Goal: Navigation & Orientation: Understand site structure

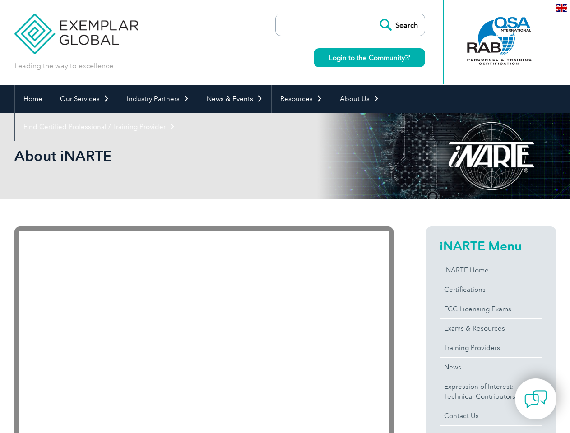
click at [84, 99] on link "Our Services" at bounding box center [84, 99] width 66 height 28
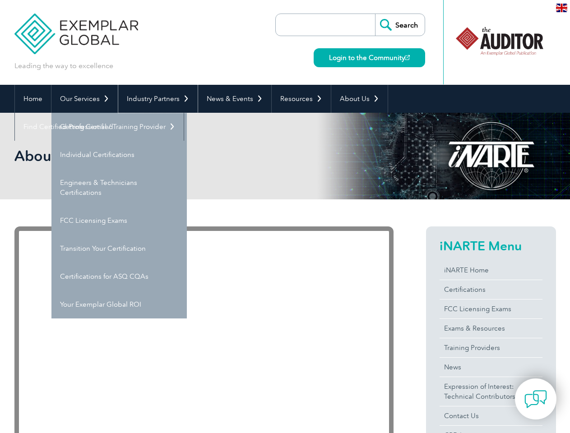
click at [156, 99] on link "Industry Partners" at bounding box center [157, 99] width 79 height 28
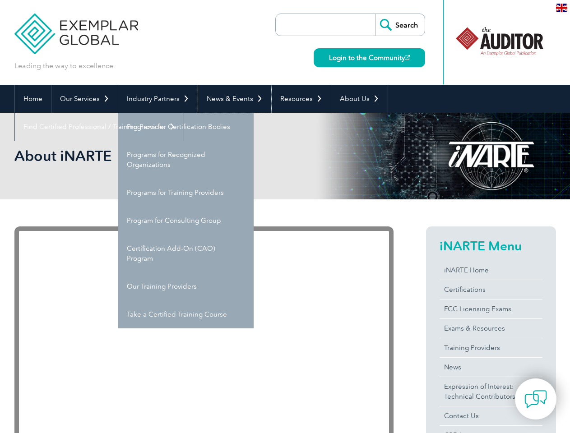
click at [232, 99] on link "News & Events" at bounding box center [234, 99] width 73 height 28
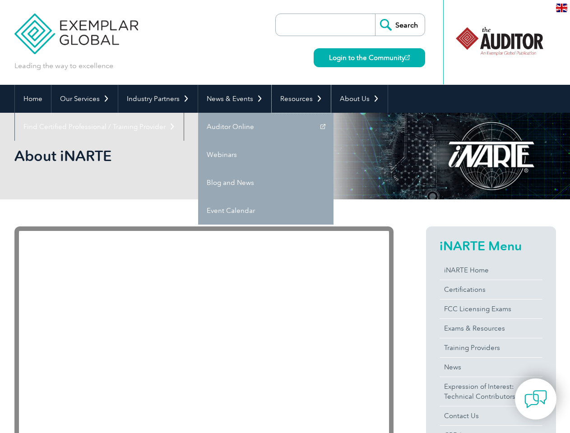
click at [298, 99] on link "Resources" at bounding box center [301, 99] width 59 height 28
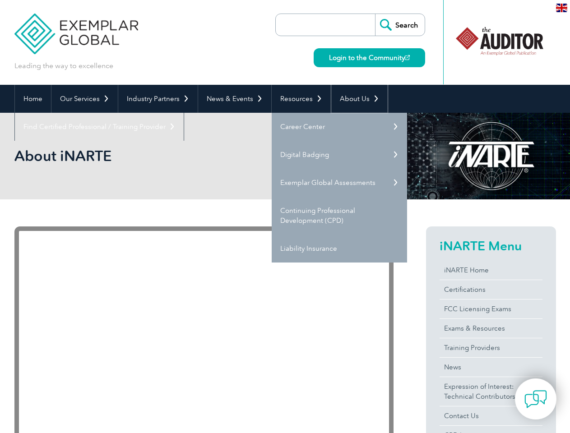
click at [355, 99] on link "About Us" at bounding box center [359, 99] width 56 height 28
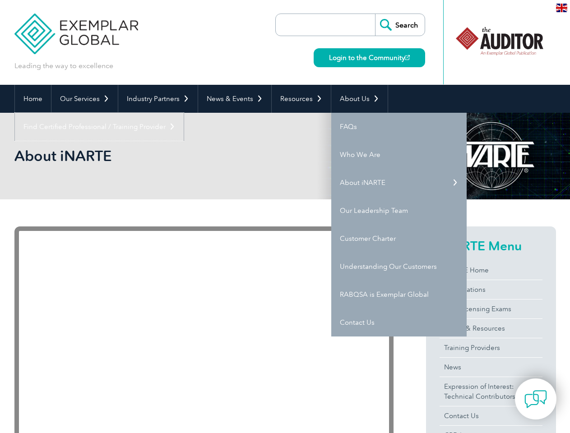
click at [184, 113] on link "Find Certified Professional / Training Provider" at bounding box center [99, 127] width 169 height 28
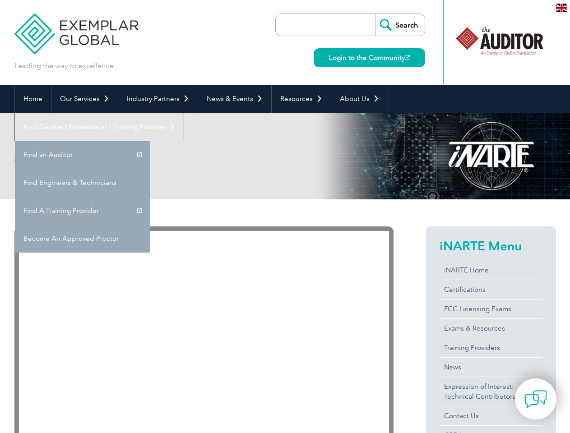
click at [536, 399] on img at bounding box center [536, 399] width 23 height 23
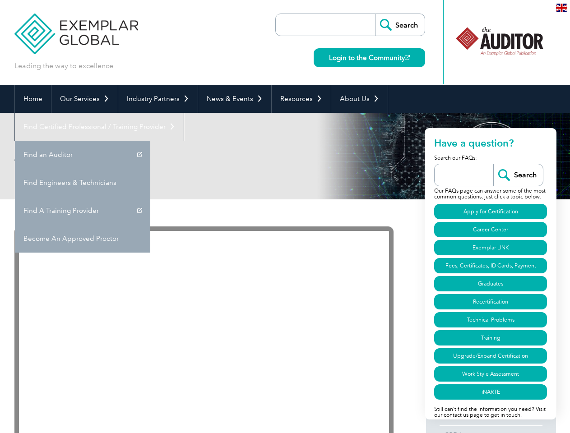
click at [562, 7] on img at bounding box center [561, 8] width 11 height 9
